Goal: Contribute content: Contribute content

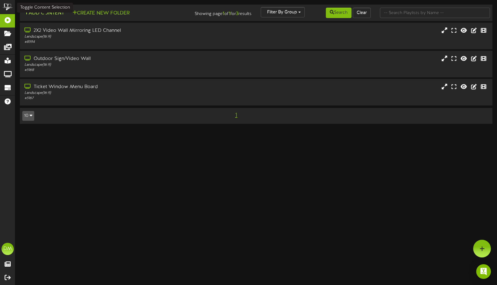
click at [39, 14] on button "Add Content" at bounding box center [44, 13] width 44 height 8
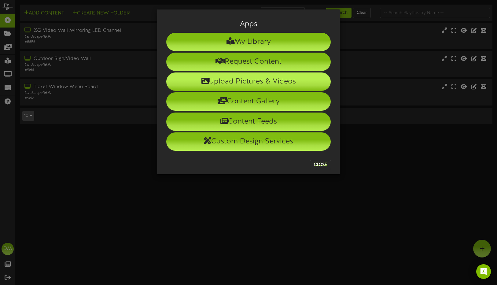
click at [237, 86] on li "Upload Pictures & Videos" at bounding box center [248, 81] width 164 height 18
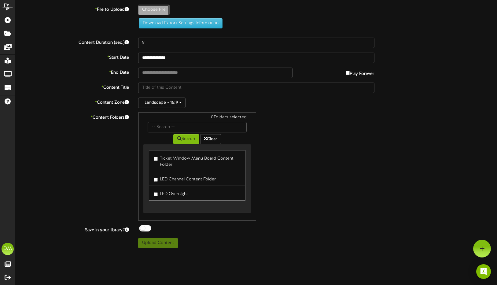
type input "**********"
type input "W-Billboard-ComedyRumble_TRR-08152025-Textured"
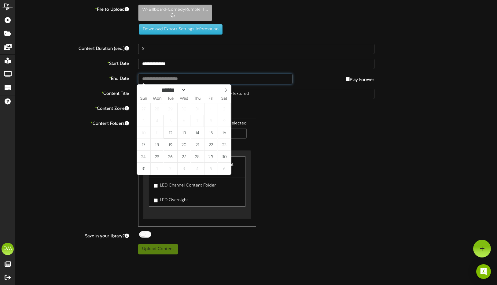
click at [159, 78] on input "text" at bounding box center [215, 79] width 154 height 10
type input "**********"
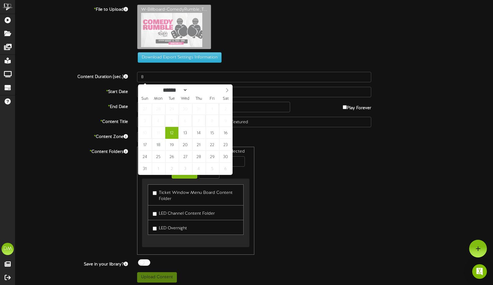
click at [82, 182] on div "* Content Folders 0 Folders selected Search Clear Ticket Window Menu Board Cont…" at bounding box center [254, 201] width 486 height 108
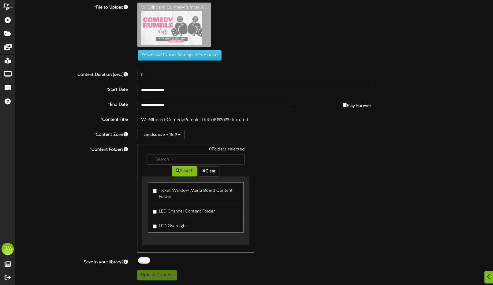
scroll to position [2, 0]
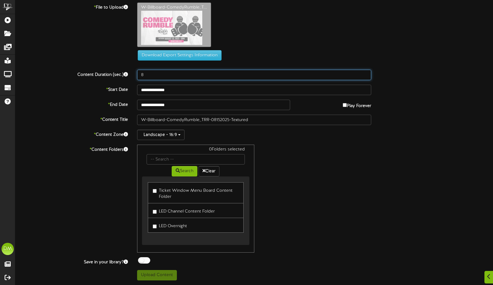
drag, startPoint x: 150, startPoint y: 75, endPoint x: 134, endPoint y: 75, distance: 16.2
click at [134, 75] on div "8" at bounding box center [253, 75] width 243 height 10
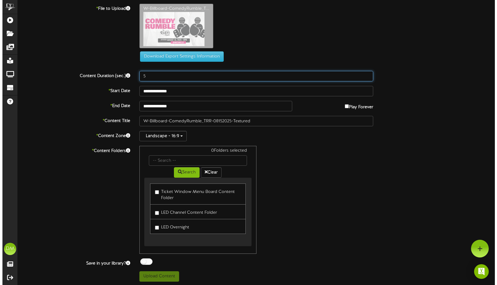
scroll to position [0, 0]
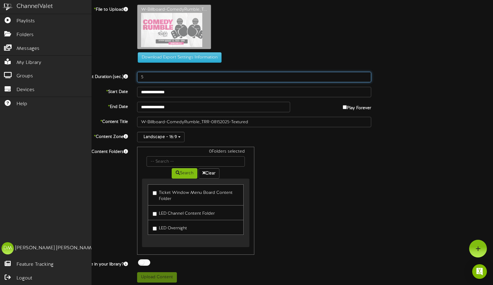
type input "5"
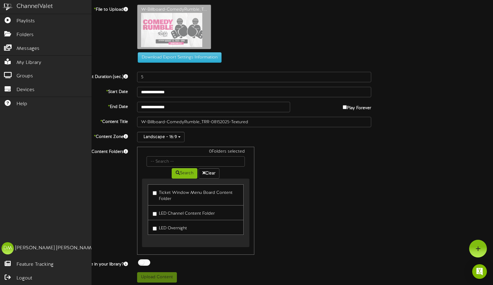
click at [30, 8] on div "ChannelValet" at bounding box center [35, 6] width 36 height 9
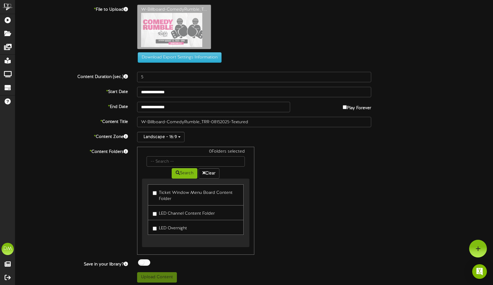
click at [122, 44] on div "Download Export Settings Information" at bounding box center [254, 34] width 496 height 58
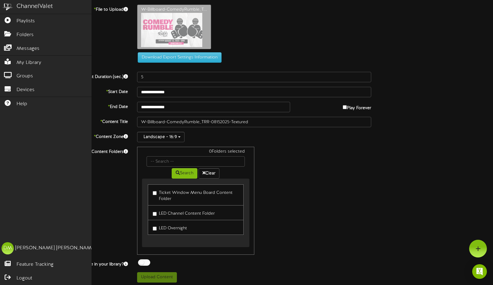
click at [39, 5] on div "ChannelValet" at bounding box center [35, 6] width 36 height 9
click at [16, 20] on link "Playlists" at bounding box center [45, 21] width 91 height 14
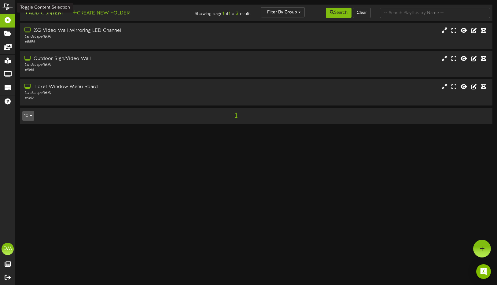
click at [29, 11] on button "Add Content" at bounding box center [44, 13] width 44 height 8
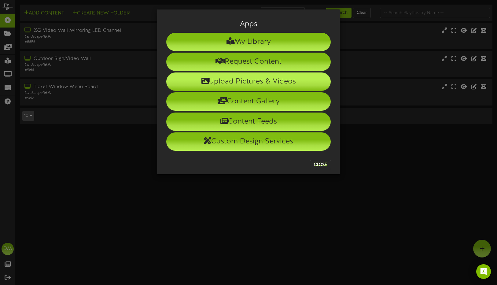
click at [211, 78] on li "Upload Pictures & Videos" at bounding box center [248, 81] width 164 height 18
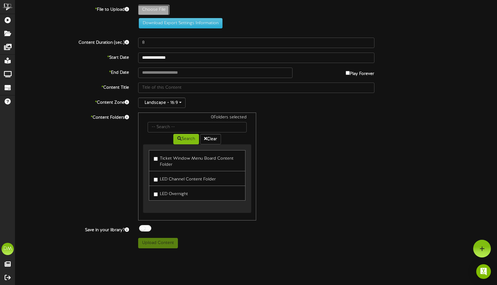
type input "**********"
type input "W-Billboard-ComedyRumble_TRR-08152025-Textured"
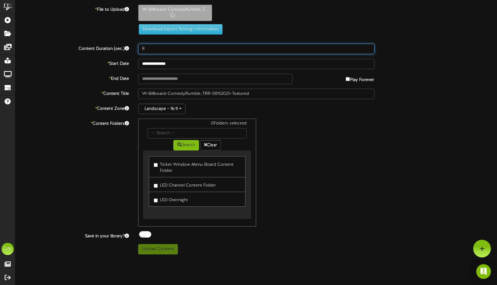
drag, startPoint x: 145, startPoint y: 49, endPoint x: 126, endPoint y: 46, distance: 18.9
click at [126, 46] on div "Content Duration (sec.) 8" at bounding box center [256, 49] width 491 height 10
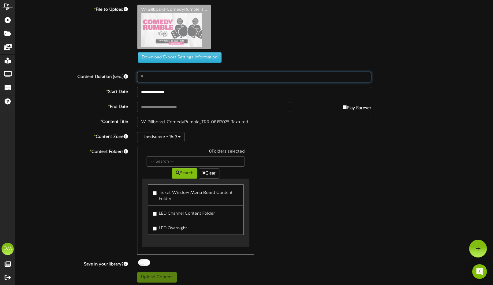
click at [156, 79] on input "5" at bounding box center [254, 77] width 234 height 10
type input "5"
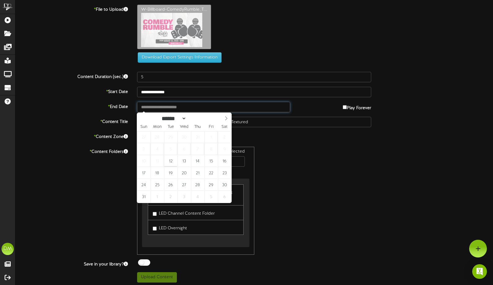
click at [151, 106] on input "text" at bounding box center [213, 107] width 153 height 10
type input "**********"
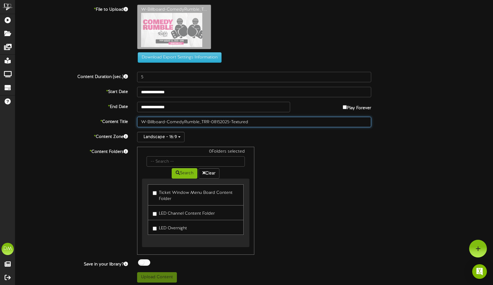
click at [173, 119] on input "W-Billboard-ComedyRumble_TRR-08152025-Textured" at bounding box center [254, 122] width 234 height 10
drag, startPoint x: 168, startPoint y: 121, endPoint x: 100, endPoint y: 112, distance: 68.3
click at [100, 112] on div "**********" at bounding box center [253, 144] width 477 height 278
click at [158, 121] on input "ComedyRumble_TRR-08152025-Textured" at bounding box center [254, 122] width 234 height 10
drag, startPoint x: 175, startPoint y: 121, endPoint x: 206, endPoint y: 123, distance: 31.5
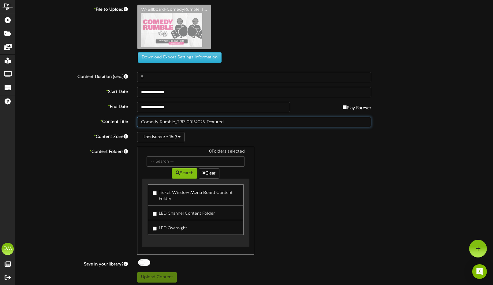
click at [206, 123] on input "Comedy Rumble_TRR-08152025-Textured" at bounding box center [254, 122] width 234 height 10
click at [203, 125] on input "Comedy Rumble (Textured" at bounding box center [254, 122] width 234 height 10
type input "Comedy Rumble (Textured)"
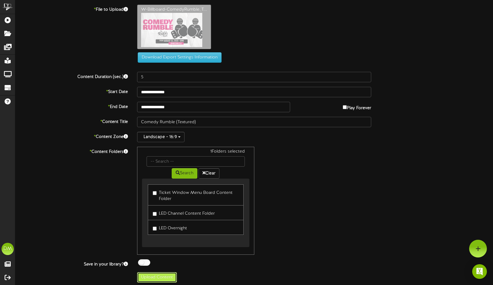
click at [153, 282] on button "Upload Content" at bounding box center [157, 277] width 40 height 10
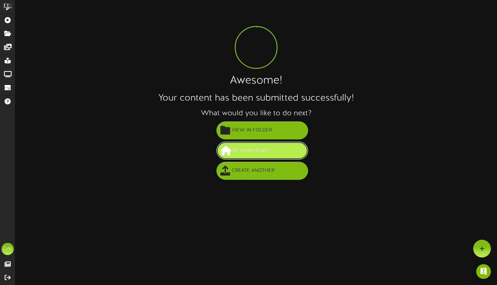
click at [253, 145] on button "Return Home" at bounding box center [262, 151] width 92 height 18
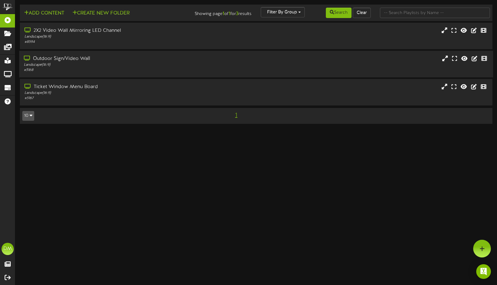
click at [41, 57] on div "Outdoor Sign/Video Wall" at bounding box center [118, 58] width 188 height 7
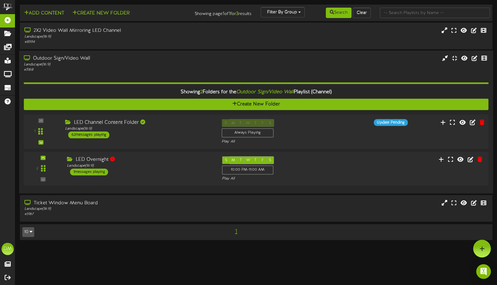
click at [93, 121] on div "LED Channel Content Folder" at bounding box center [138, 122] width 147 height 7
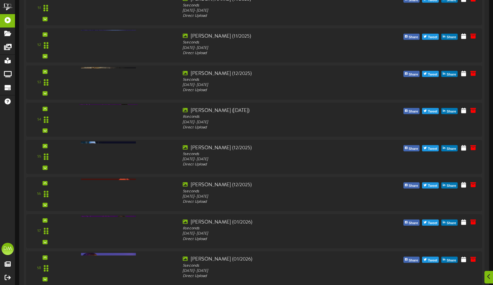
scroll to position [2274, 0]
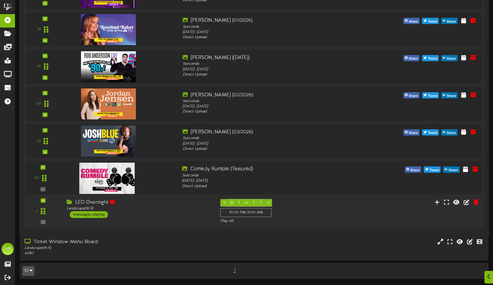
click at [44, 166] on icon at bounding box center [43, 167] width 3 height 3
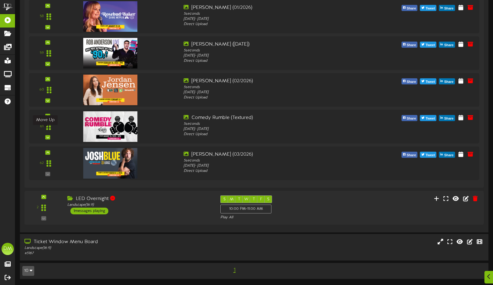
click at [45, 118] on div at bounding box center [47, 116] width 5 height 4
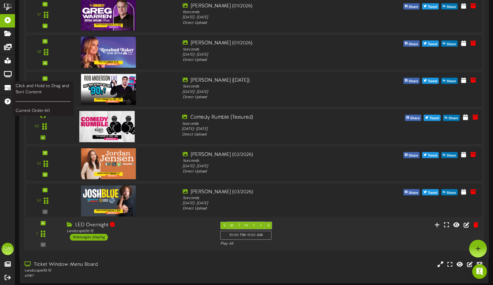
scroll to position [2250, 0]
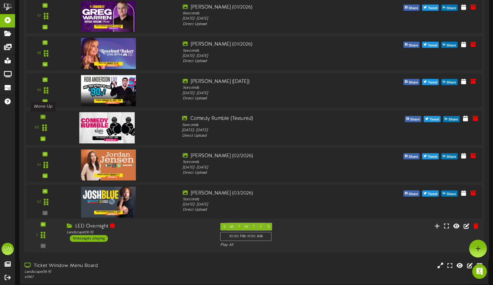
click at [44, 116] on icon at bounding box center [43, 116] width 3 height 3
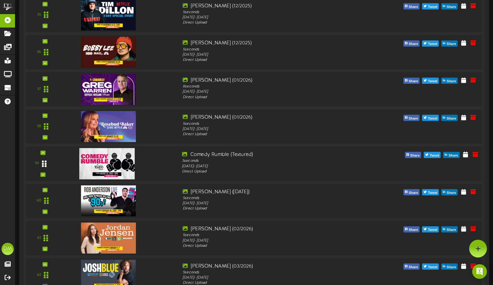
scroll to position [2169, 0]
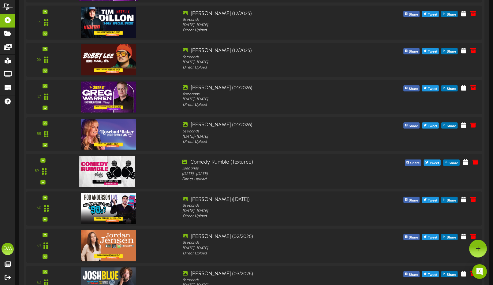
click at [46, 159] on div "59" at bounding box center [42, 171] width 29 height 25
click at [44, 160] on icon at bounding box center [43, 160] width 3 height 3
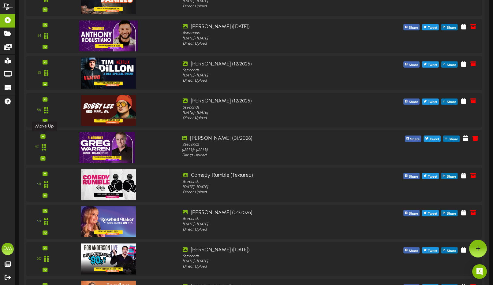
scroll to position [2090, 0]
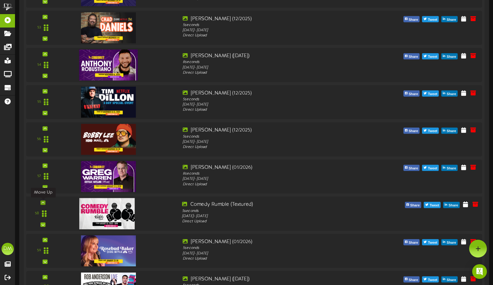
click at [43, 201] on icon at bounding box center [43, 202] width 3 height 3
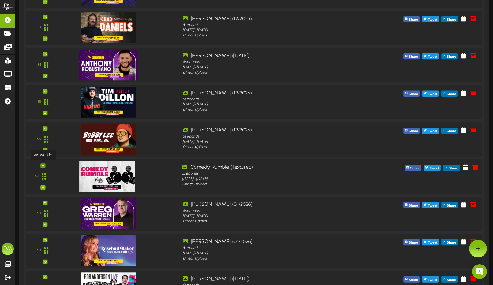
click at [43, 164] on icon at bounding box center [43, 165] width 3 height 3
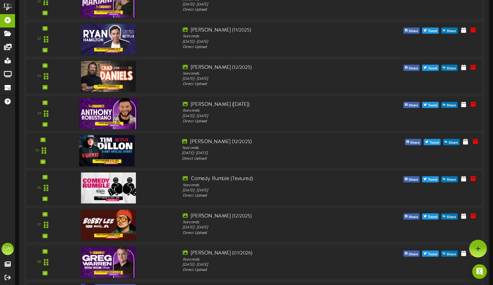
scroll to position [2041, 0]
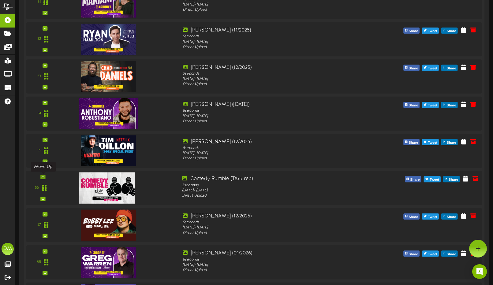
click at [45, 176] on div at bounding box center [42, 177] width 5 height 4
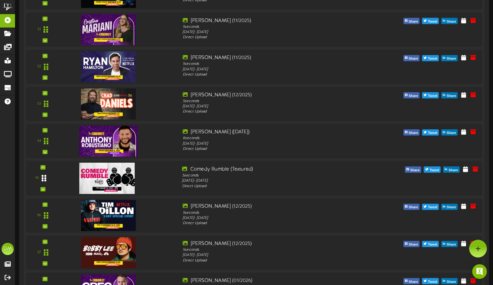
scroll to position [1994, 0]
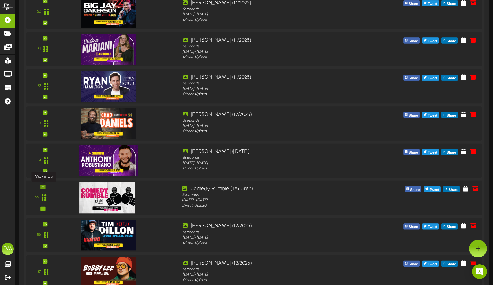
click at [45, 185] on div at bounding box center [42, 187] width 5 height 4
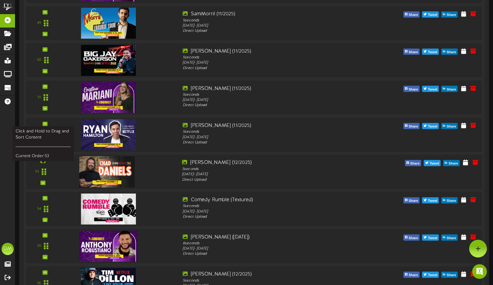
scroll to position [1944, 0]
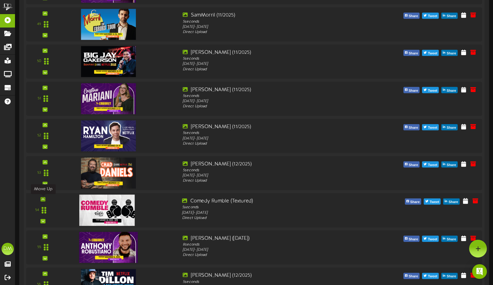
click at [44, 199] on div at bounding box center [42, 199] width 5 height 4
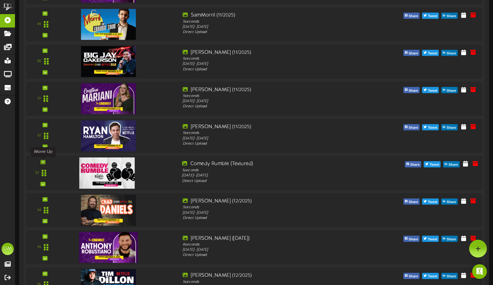
click at [43, 161] on icon at bounding box center [43, 162] width 3 height 3
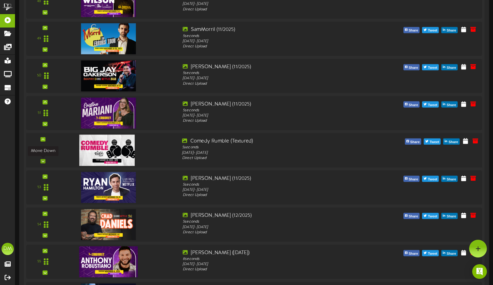
scroll to position [1929, 0]
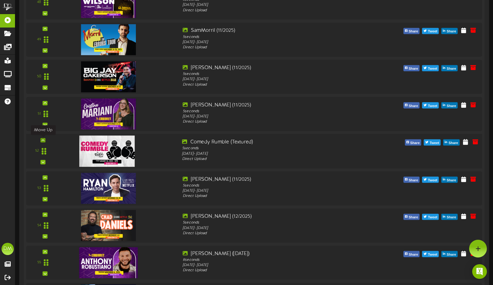
click at [42, 141] on icon at bounding box center [43, 139] width 3 height 3
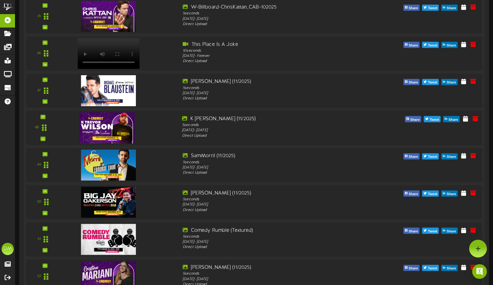
scroll to position [1803, 0]
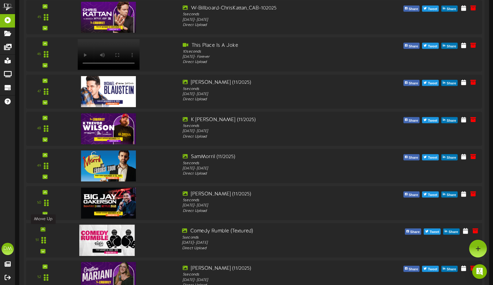
click at [43, 228] on icon at bounding box center [43, 229] width 3 height 3
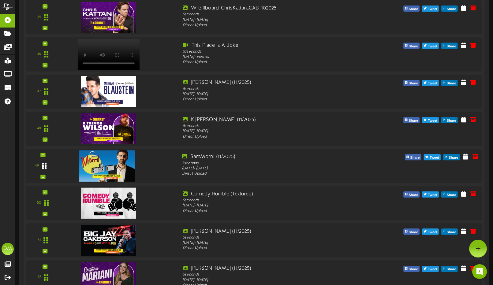
scroll to position [1746, 0]
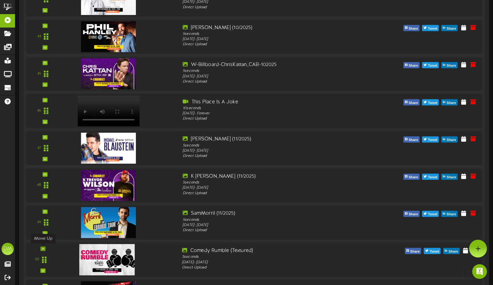
click at [43, 247] on icon at bounding box center [43, 248] width 3 height 3
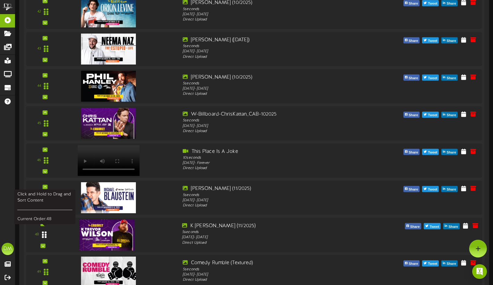
scroll to position [1681, 0]
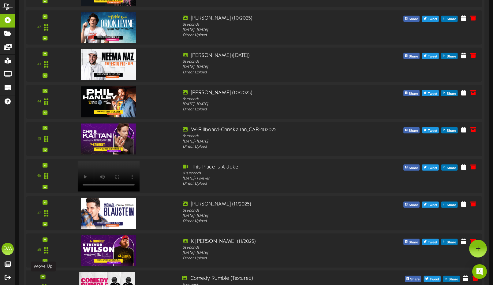
click at [43, 275] on icon at bounding box center [43, 276] width 3 height 3
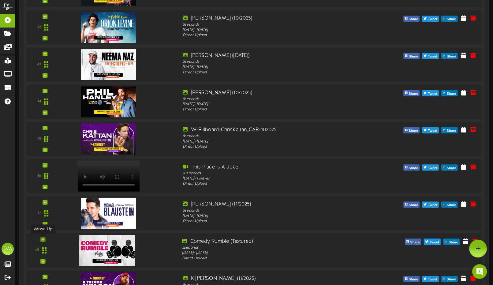
click at [42, 239] on icon at bounding box center [43, 239] width 3 height 3
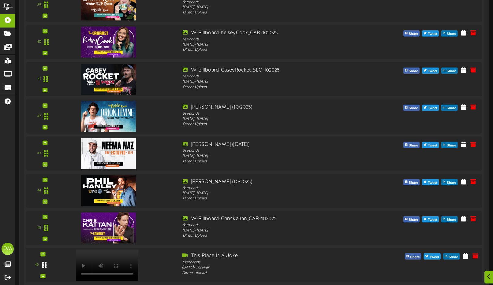
scroll to position [1632, 0]
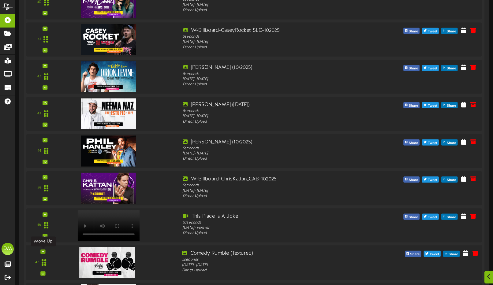
click at [45, 251] on div at bounding box center [42, 251] width 5 height 4
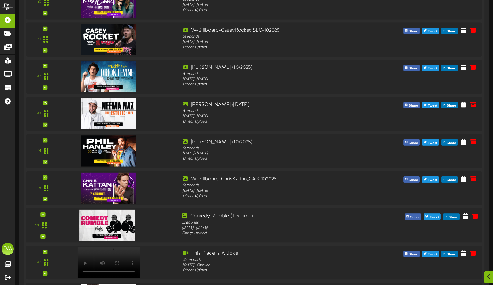
click at [44, 212] on div "46" at bounding box center [254, 225] width 460 height 35
click at [44, 213] on icon at bounding box center [43, 214] width 3 height 3
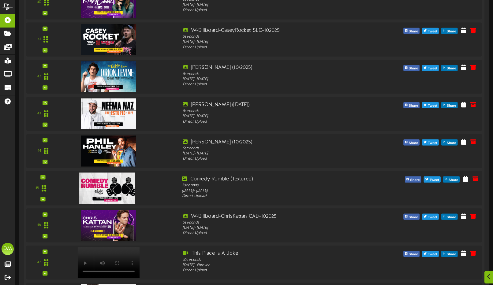
click at [45, 174] on div "45" at bounding box center [254, 188] width 460 height 35
click at [43, 176] on icon at bounding box center [43, 176] width 3 height 3
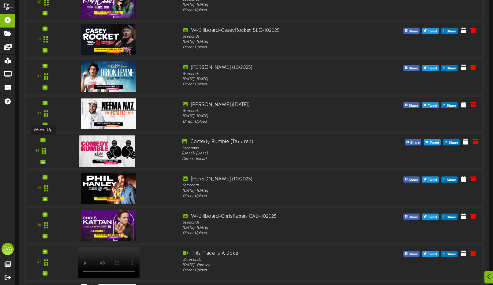
click at [42, 141] on icon at bounding box center [43, 139] width 3 height 3
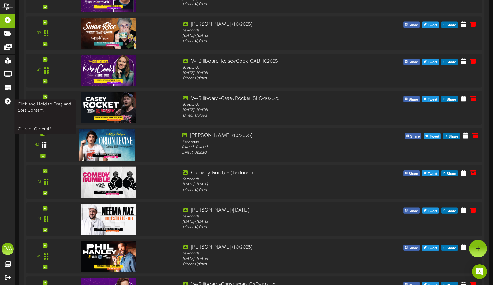
scroll to position [1554, 0]
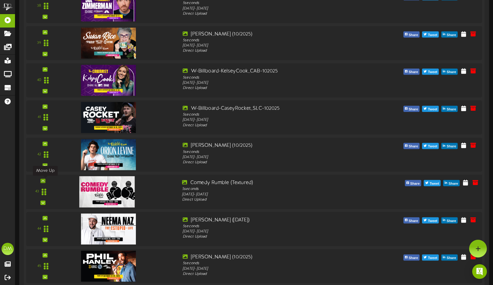
click at [45, 181] on div at bounding box center [42, 181] width 5 height 4
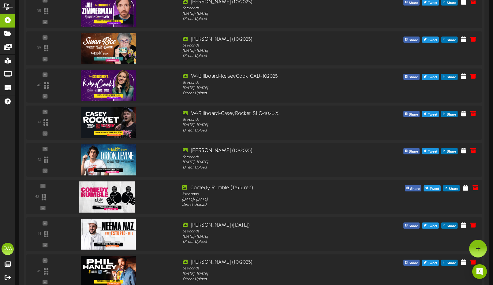
scroll to position [1521, 0]
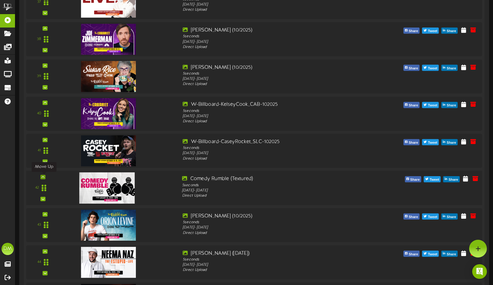
click at [42, 178] on icon at bounding box center [43, 176] width 3 height 3
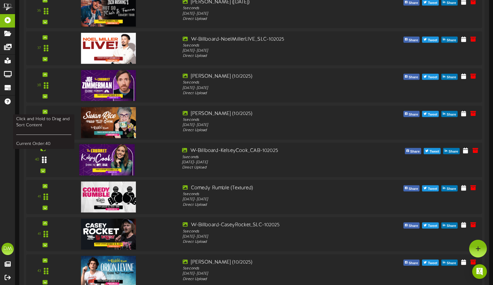
scroll to position [1465, 0]
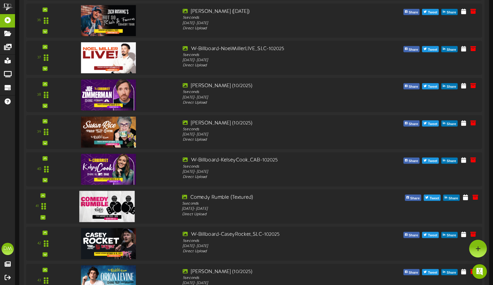
click at [46, 194] on div "41" at bounding box center [42, 206] width 29 height 25
click at [42, 194] on icon at bounding box center [43, 195] width 3 height 3
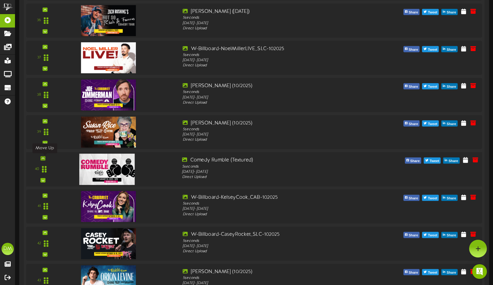
click at [44, 157] on icon at bounding box center [43, 158] width 3 height 3
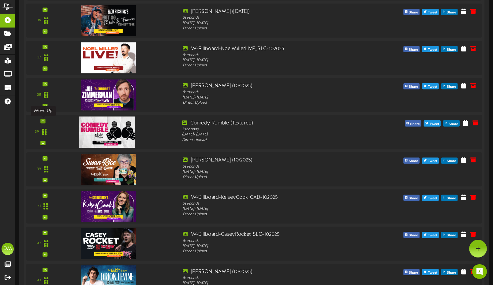
click at [43, 120] on icon at bounding box center [43, 121] width 3 height 3
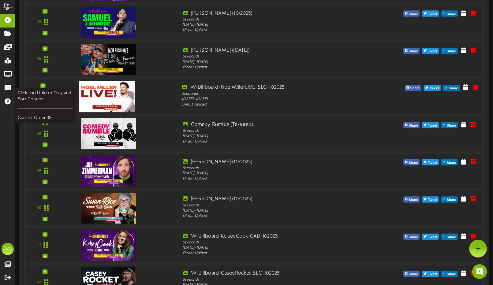
scroll to position [1395, 0]
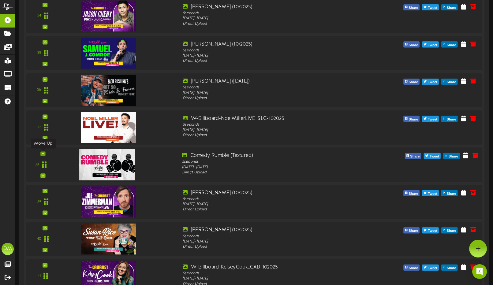
click at [44, 154] on icon at bounding box center [43, 153] width 3 height 3
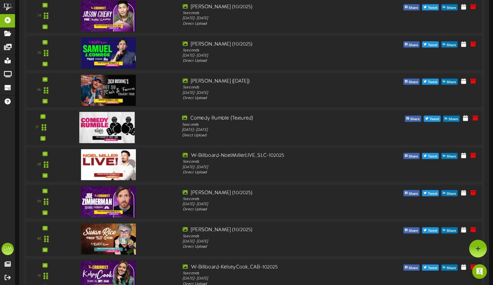
click at [46, 114] on div "37" at bounding box center [254, 127] width 460 height 35
click at [44, 116] on icon at bounding box center [43, 116] width 3 height 3
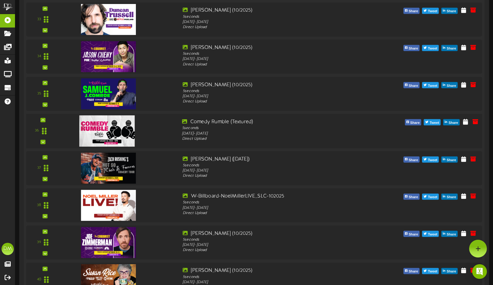
scroll to position [1353, 0]
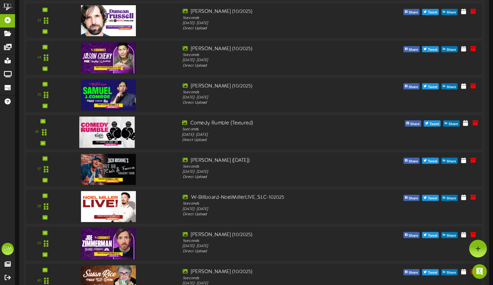
click at [45, 118] on div "36" at bounding box center [254, 132] width 460 height 35
click at [42, 120] on icon at bounding box center [43, 121] width 3 height 3
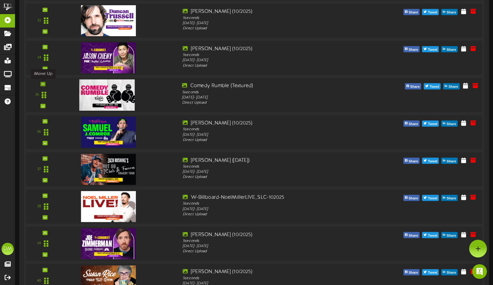
click at [45, 83] on div at bounding box center [42, 84] width 5 height 4
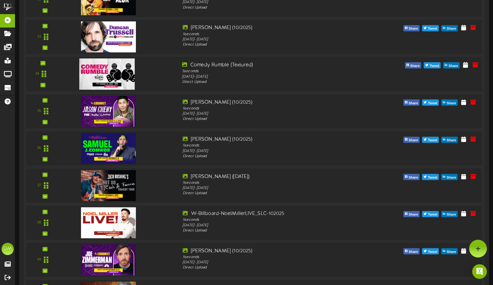
scroll to position [1337, 0]
click at [40, 62] on div at bounding box center [42, 63] width 5 height 4
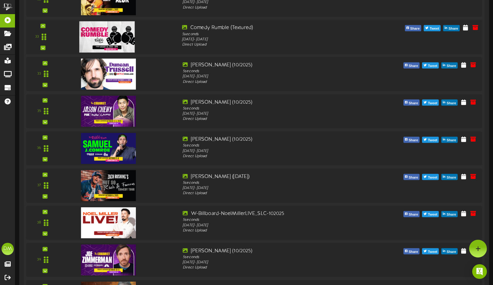
scroll to position [1294, 0]
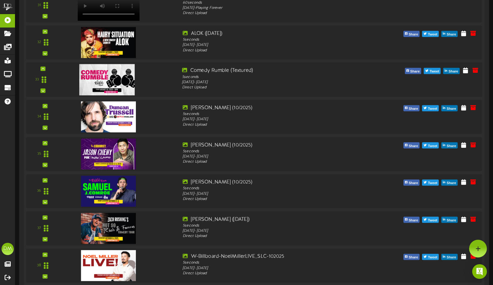
click at [42, 66] on div "33" at bounding box center [254, 79] width 460 height 35
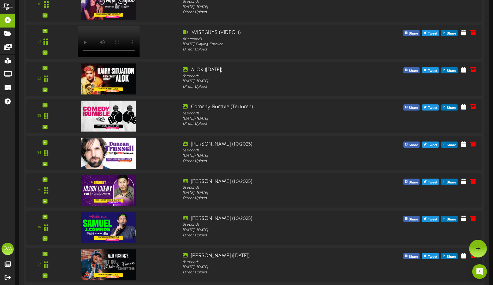
scroll to position [1246, 0]
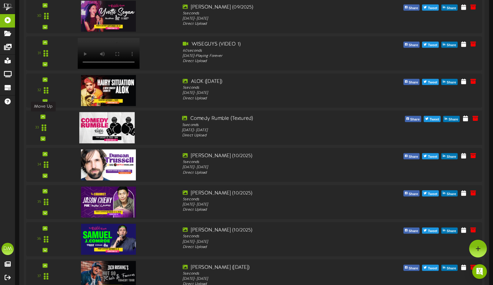
click at [41, 116] on div at bounding box center [42, 117] width 5 height 4
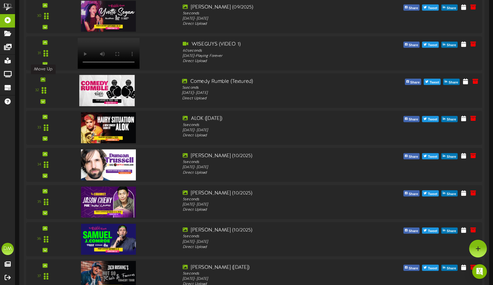
click at [43, 80] on icon at bounding box center [43, 79] width 3 height 3
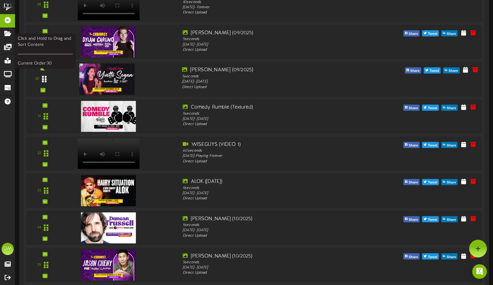
scroll to position [1165, 0]
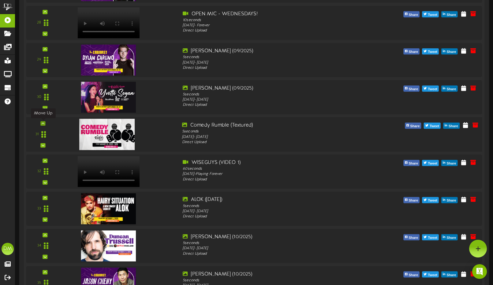
click at [42, 122] on icon at bounding box center [43, 123] width 3 height 3
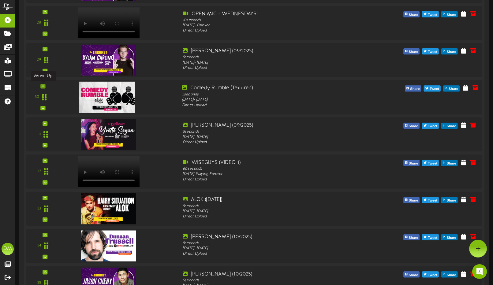
click at [45, 84] on div at bounding box center [42, 86] width 5 height 4
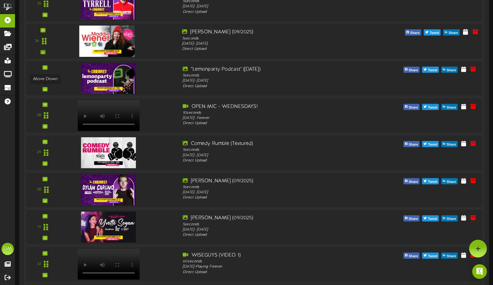
scroll to position [1036, 0]
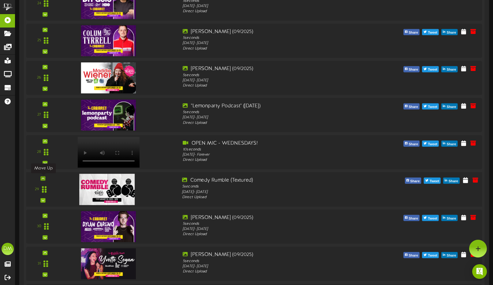
click at [43, 177] on icon at bounding box center [43, 178] width 3 height 3
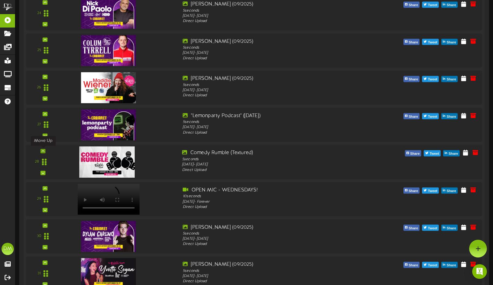
click at [43, 149] on icon at bounding box center [43, 150] width 3 height 3
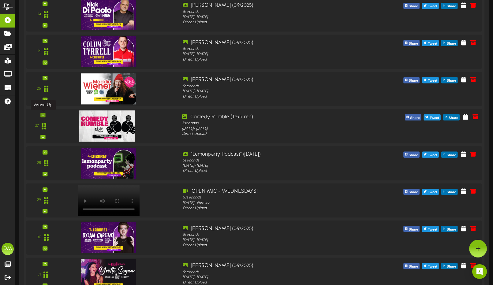
click at [44, 113] on div at bounding box center [42, 115] width 5 height 4
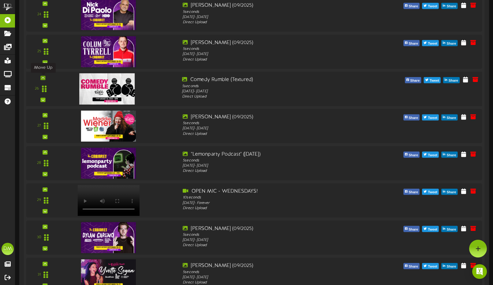
click at [42, 76] on icon at bounding box center [43, 77] width 3 height 3
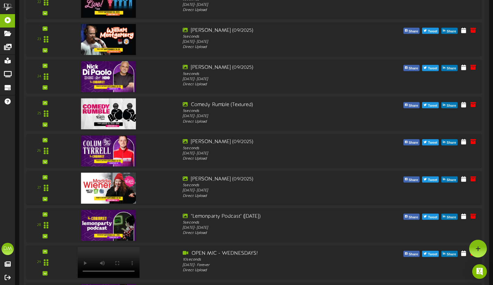
scroll to position [928, 0]
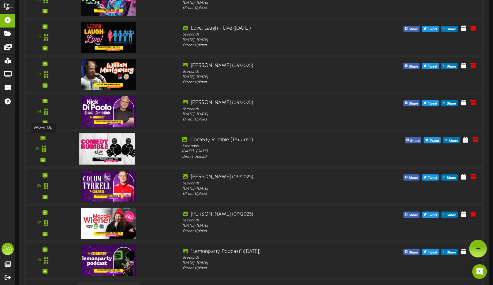
click at [45, 137] on div at bounding box center [42, 138] width 5 height 4
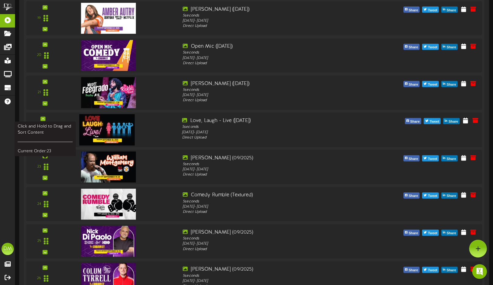
scroll to position [831, 0]
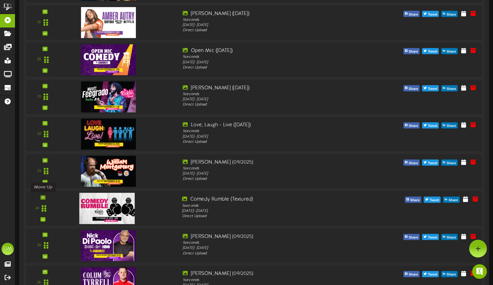
click at [43, 197] on icon at bounding box center [43, 197] width 3 height 3
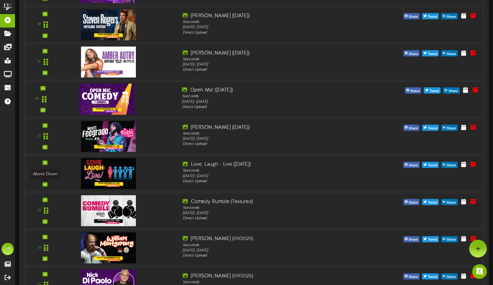
scroll to position [723, 0]
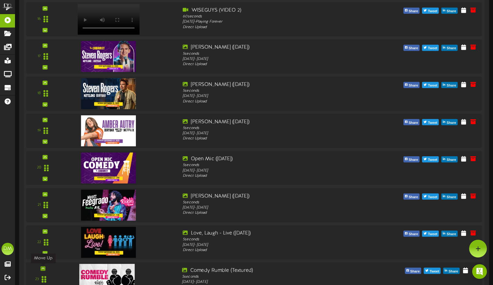
click at [44, 267] on icon at bounding box center [43, 268] width 3 height 3
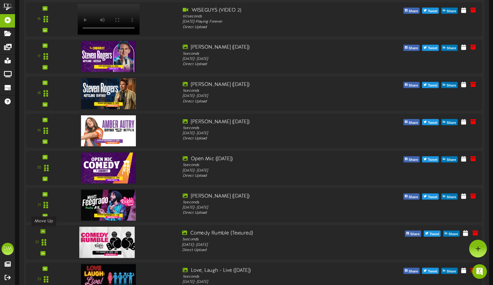
click at [44, 231] on icon at bounding box center [43, 231] width 3 height 3
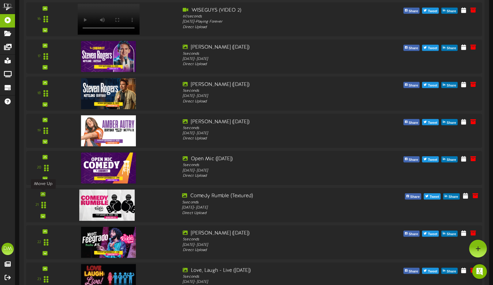
click at [44, 194] on icon at bounding box center [43, 194] width 3 height 3
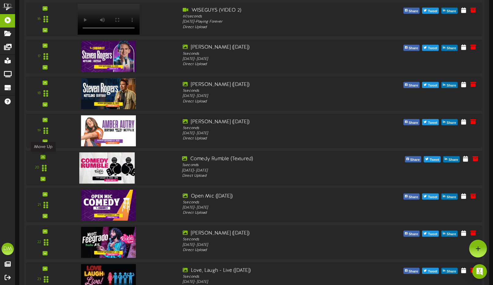
click at [44, 155] on icon at bounding box center [43, 156] width 3 height 3
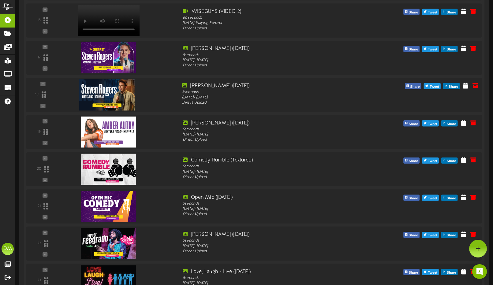
scroll to position [647, 0]
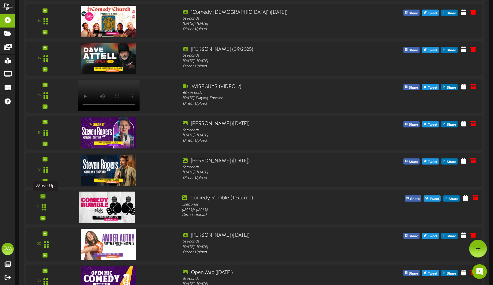
click at [43, 196] on icon at bounding box center [43, 196] width 3 height 3
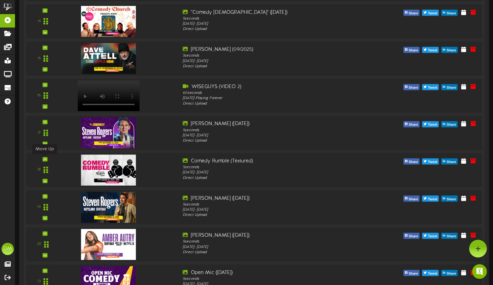
scroll to position [609, 0]
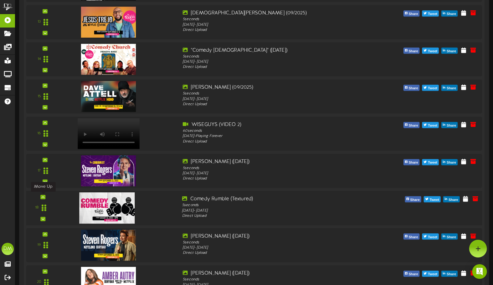
click at [43, 196] on icon at bounding box center [43, 196] width 3 height 3
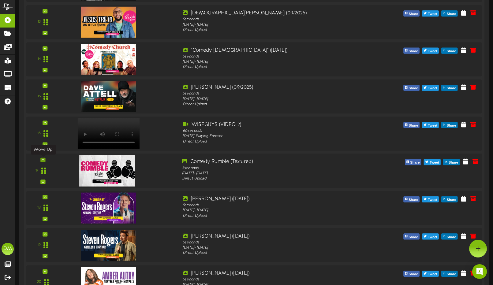
click at [44, 158] on icon at bounding box center [43, 159] width 3 height 3
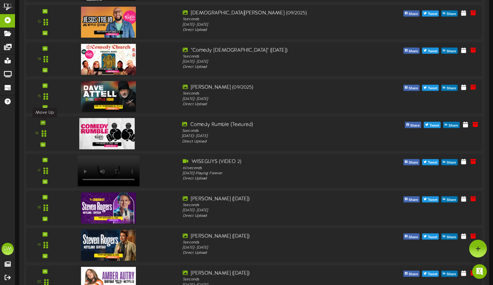
click at [44, 122] on div at bounding box center [42, 122] width 5 height 4
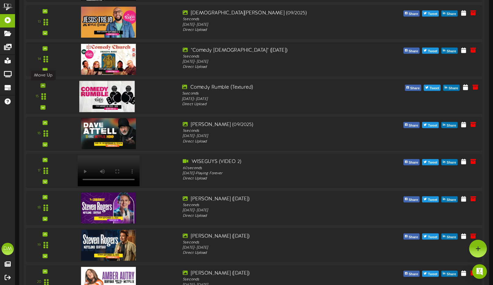
click at [45, 84] on div at bounding box center [42, 85] width 5 height 4
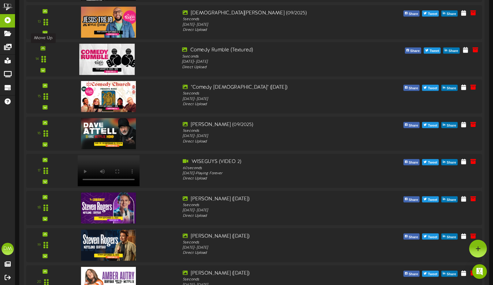
click at [44, 48] on div at bounding box center [42, 48] width 5 height 4
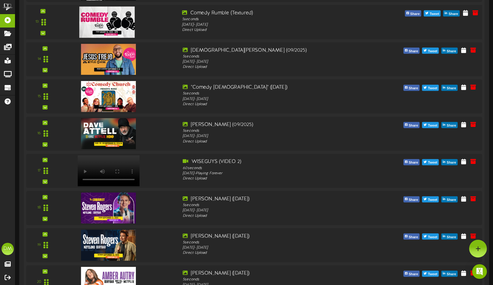
scroll to position [556, 0]
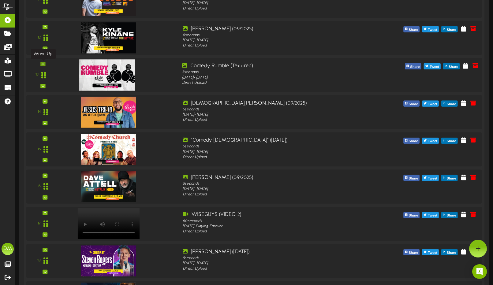
click at [45, 63] on div at bounding box center [42, 64] width 5 height 4
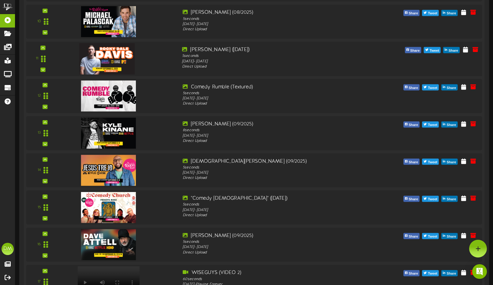
scroll to position [497, 0]
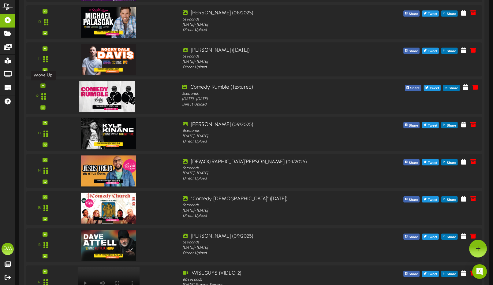
click at [43, 87] on icon at bounding box center [43, 85] width 3 height 3
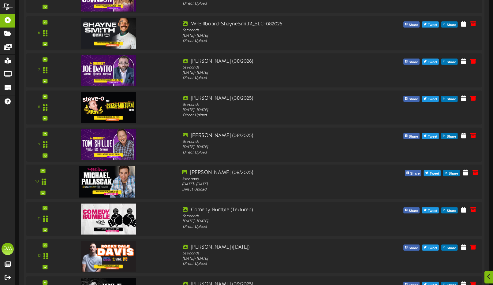
scroll to position [350, 0]
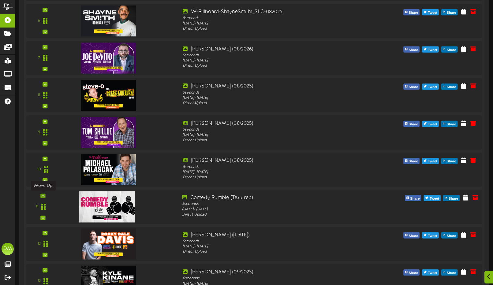
click at [43, 195] on icon at bounding box center [43, 195] width 3 height 3
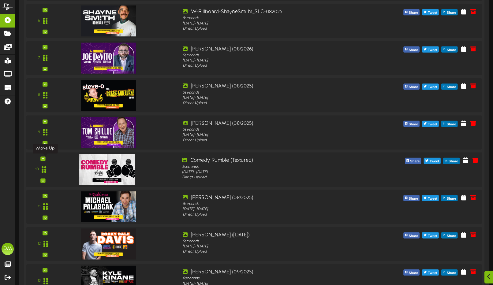
click at [44, 157] on icon at bounding box center [43, 158] width 3 height 3
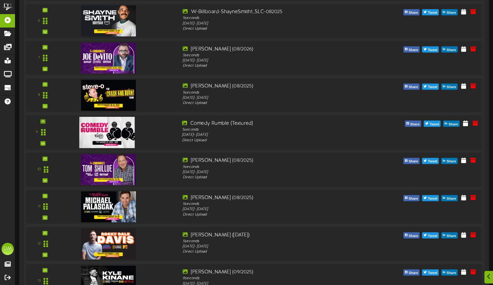
click at [42, 119] on div at bounding box center [42, 121] width 5 height 4
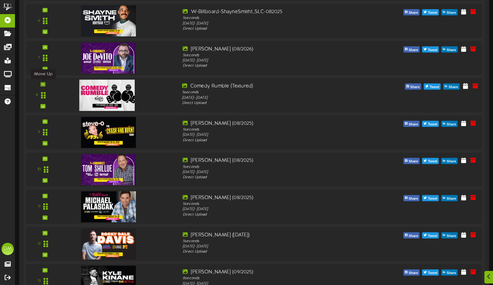
click at [44, 83] on icon at bounding box center [43, 84] width 3 height 3
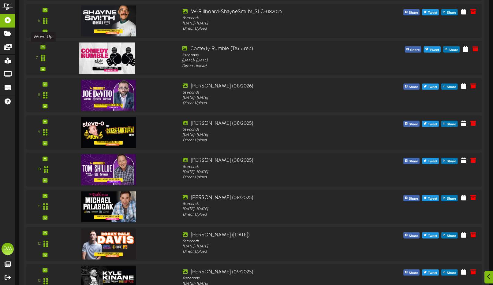
click at [42, 46] on icon at bounding box center [43, 47] width 3 height 3
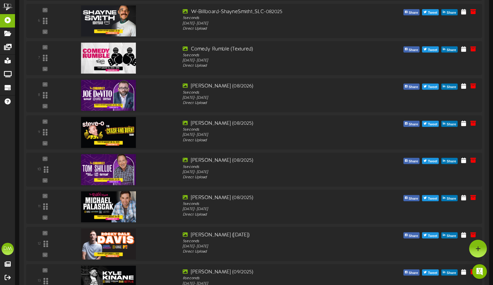
scroll to position [220, 0]
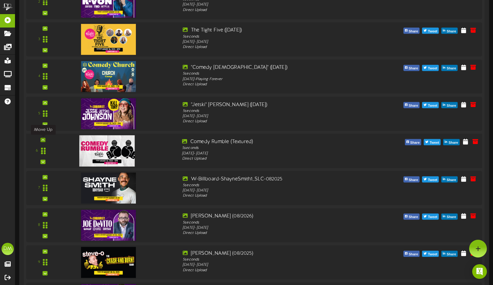
click at [43, 139] on icon at bounding box center [43, 139] width 3 height 3
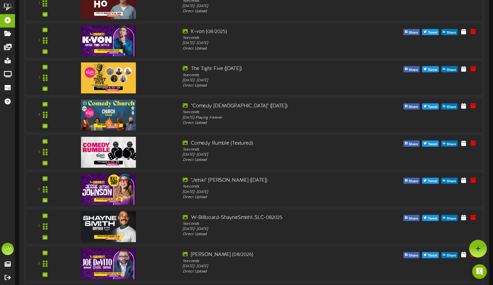
scroll to position [176, 0]
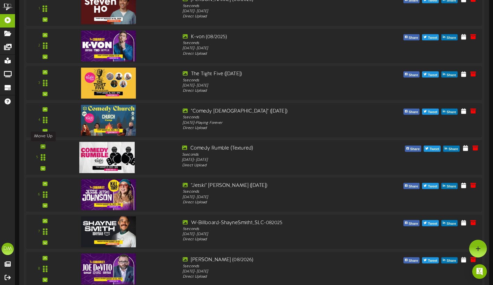
click at [45, 146] on div at bounding box center [42, 146] width 5 height 4
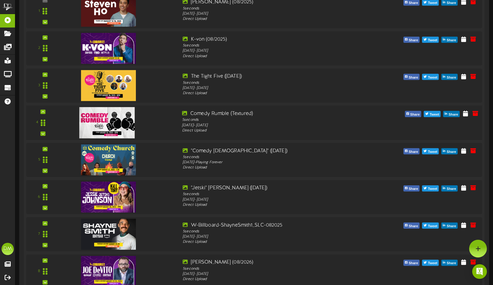
scroll to position [134, 0]
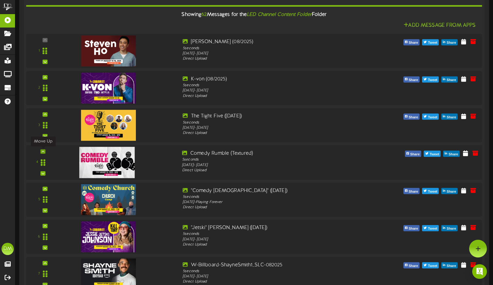
click at [43, 152] on icon at bounding box center [43, 151] width 3 height 3
